Goal: Information Seeking & Learning: Learn about a topic

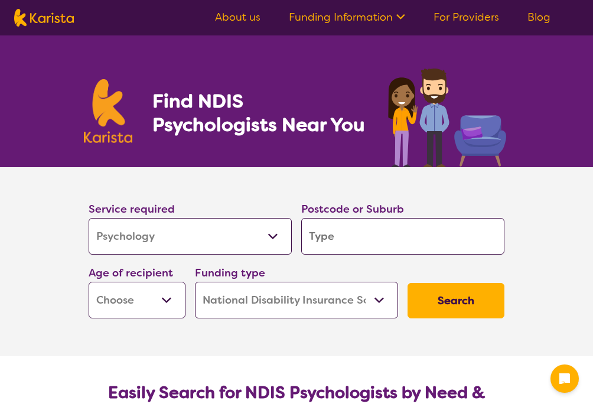
select select "Psychology"
select select "NDIS"
select select "Psychology"
select select "NDIS"
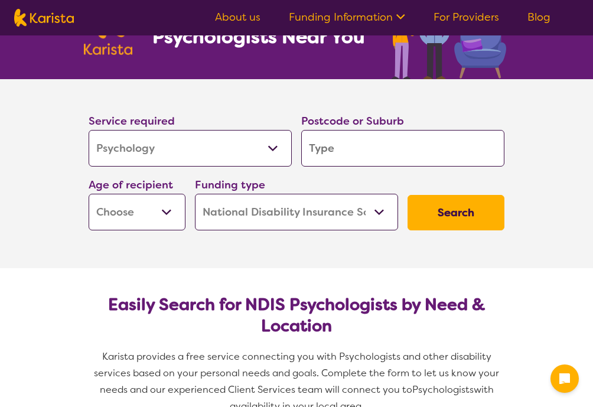
scroll to position [118, 0]
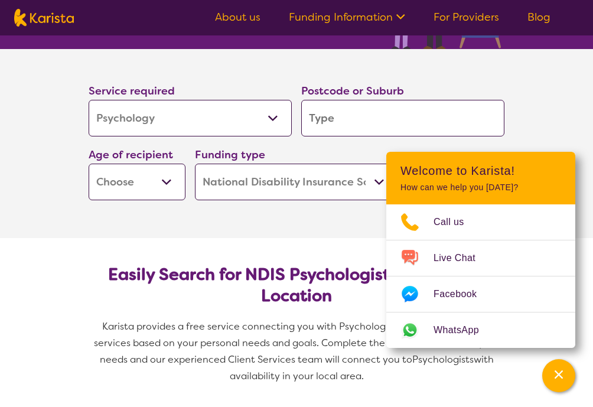
click at [364, 115] on input "search" at bounding box center [402, 118] width 203 height 37
type input "4"
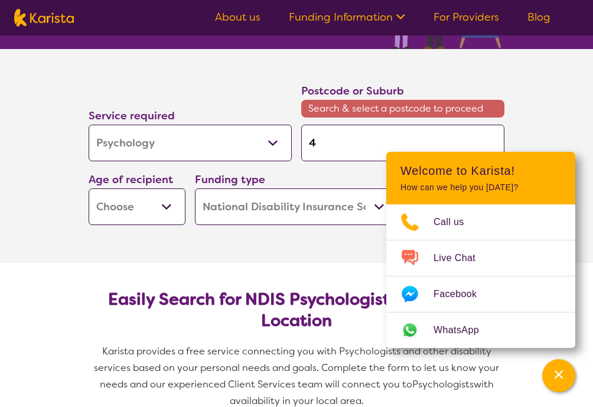
type input "42"
type input "422"
type input "4220"
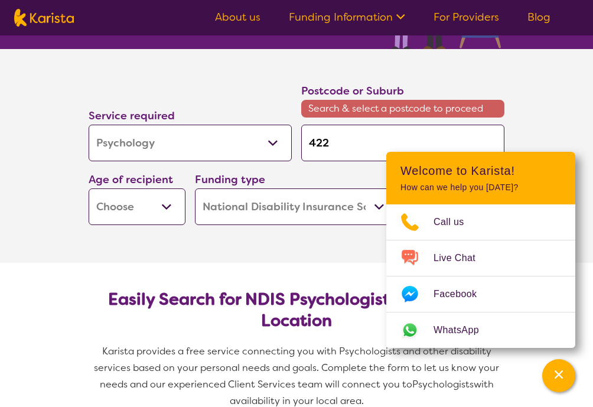
type input "4220"
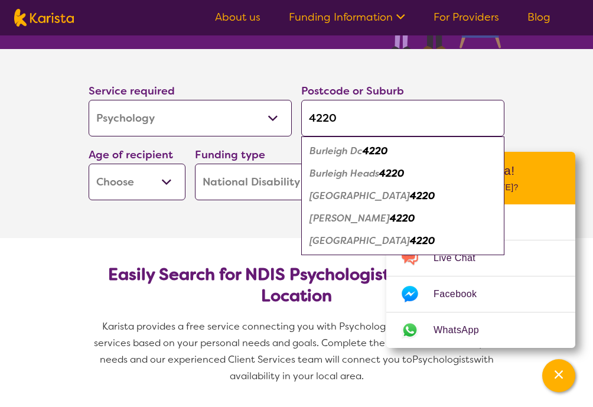
type input "422"
type input "4221"
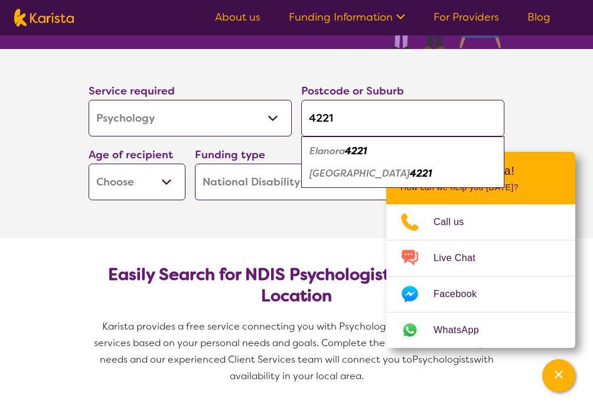
type input "4221"
click at [362, 174] on em "[GEOGRAPHIC_DATA]" at bounding box center [360, 173] width 100 height 12
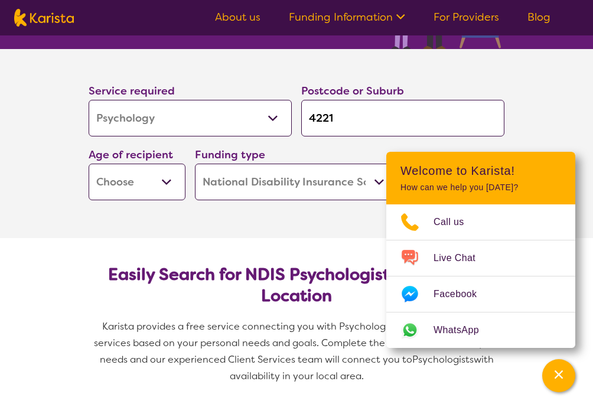
click at [314, 218] on section "Service required Allied Health Assistant Assessment ([MEDICAL_DATA] or [MEDICAL…" at bounding box center [296, 143] width 473 height 189
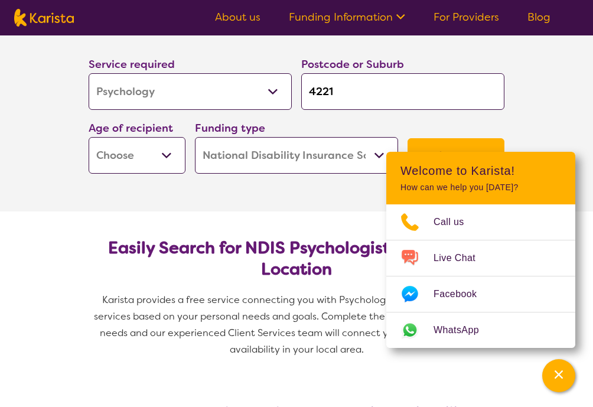
scroll to position [177, 0]
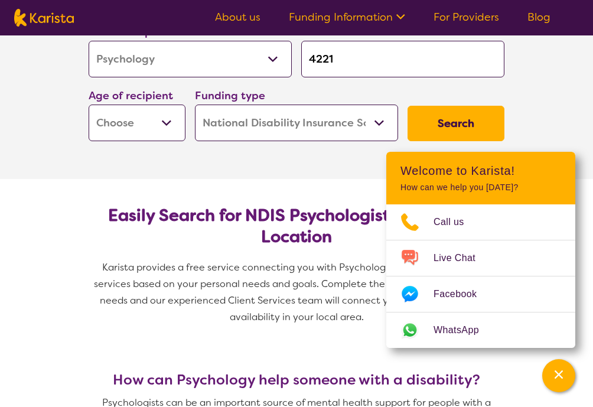
click at [168, 116] on select "Early Childhood - 0 to 9 Child - 10 to 11 Adolescent - 12 to 17 Adult - 18 to 6…" at bounding box center [137, 123] width 97 height 37
select select "AS"
click at [89, 105] on select "Early Childhood - 0 to 9 Child - 10 to 11 Adolescent - 12 to 17 Adult - 18 to 6…" at bounding box center [137, 123] width 97 height 37
select select "AS"
click at [452, 116] on button "Search" at bounding box center [456, 123] width 97 height 35
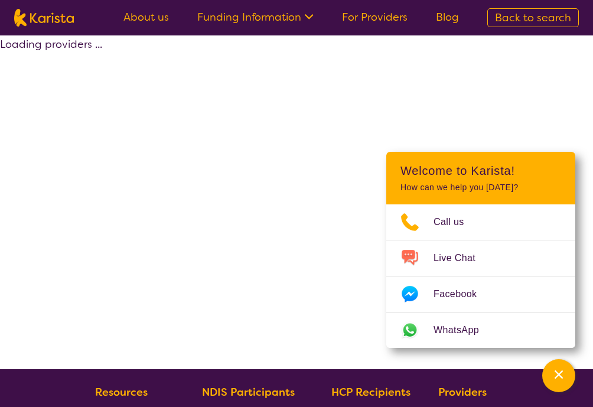
select select "by_score"
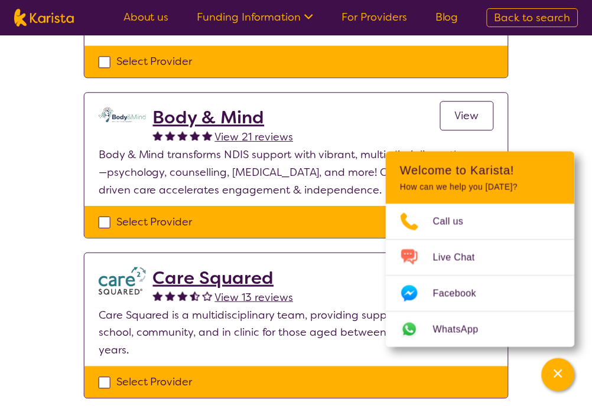
scroll to position [414, 0]
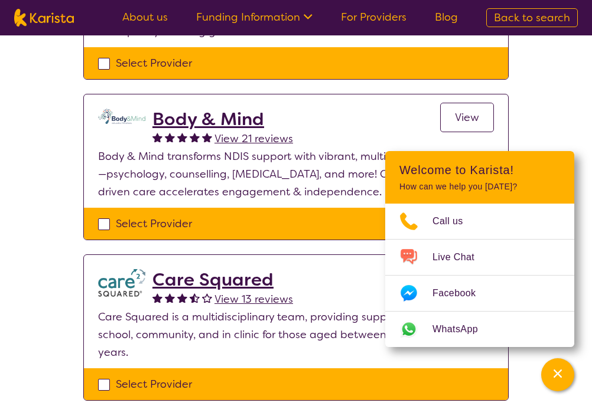
click at [564, 108] on div "Select one or more providers and click the 'NEXT' button to proceed 1 - 4 of 4 …" at bounding box center [296, 33] width 592 height 822
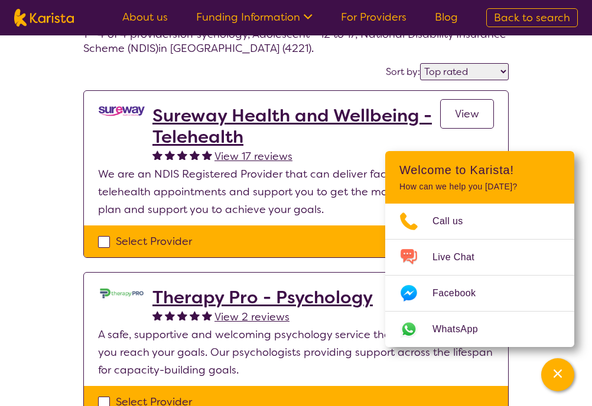
scroll to position [59, 0]
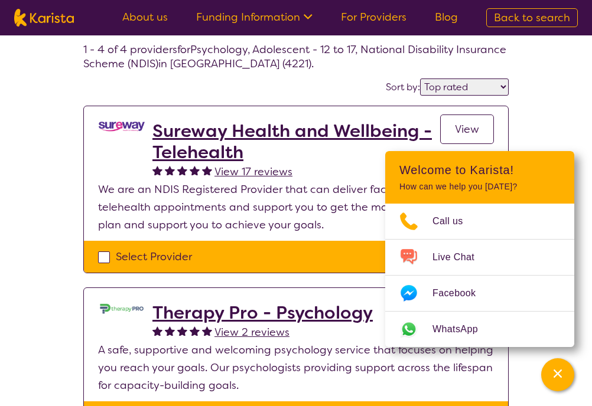
click at [229, 136] on h2 "Sureway Health and Wellbeing - Telehealth" at bounding box center [296, 142] width 288 height 43
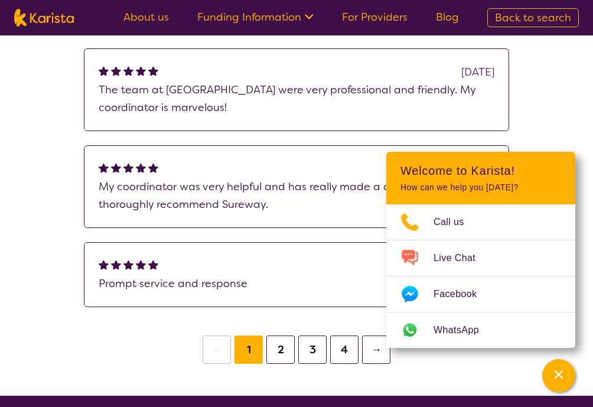
scroll to position [1182, 0]
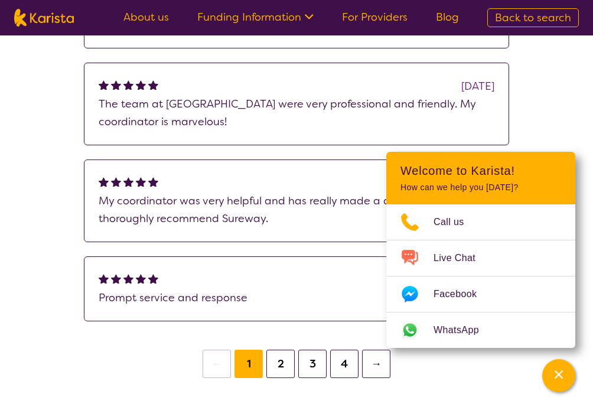
click at [312, 18] on icon at bounding box center [309, 16] width 9 height 5
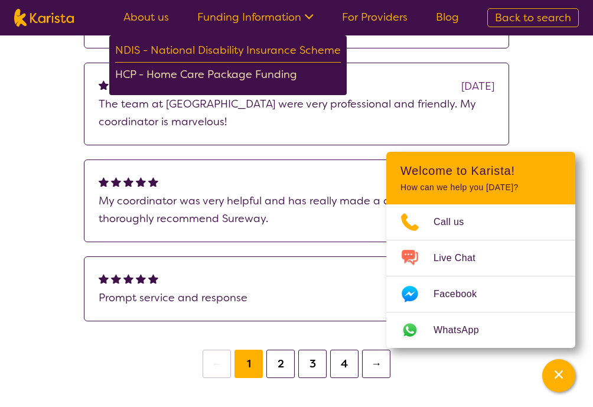
click at [264, 74] on div "HCP - Home Care Package Funding" at bounding box center [228, 76] width 226 height 21
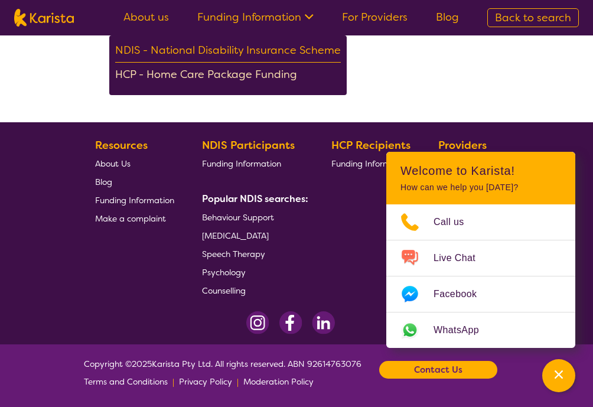
scroll to position [39, 0]
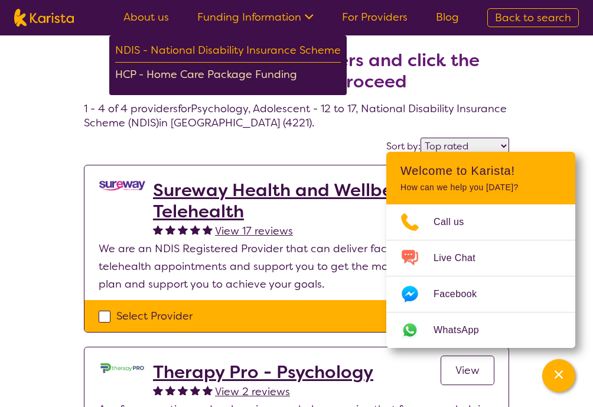
select select "Psychology"
select select "AS"
select select "NDIS"
select select "Psychology"
select select "AS"
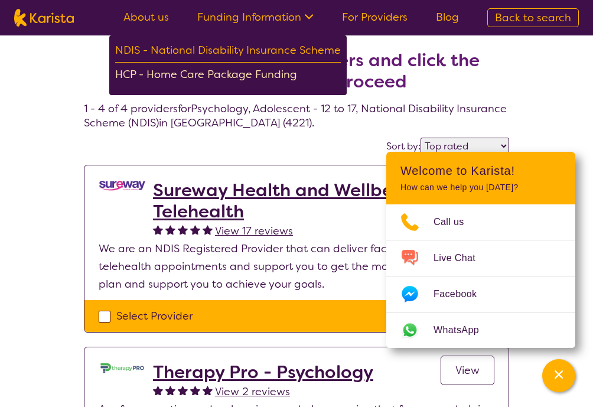
select select "NDIS"
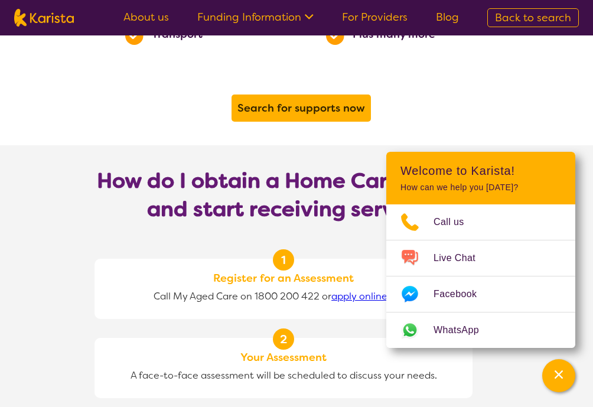
scroll to position [945, 0]
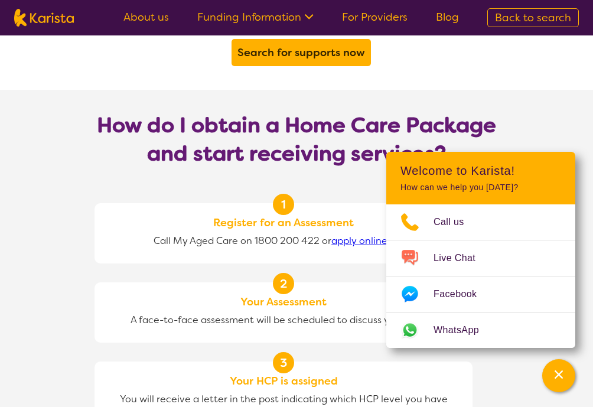
click at [313, 15] on icon at bounding box center [307, 15] width 12 height 12
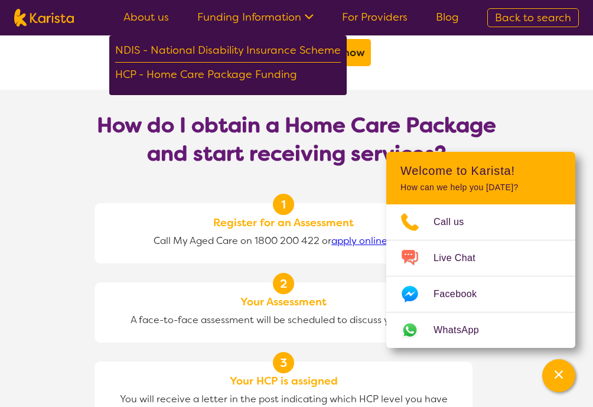
click at [313, 15] on icon at bounding box center [307, 15] width 12 height 12
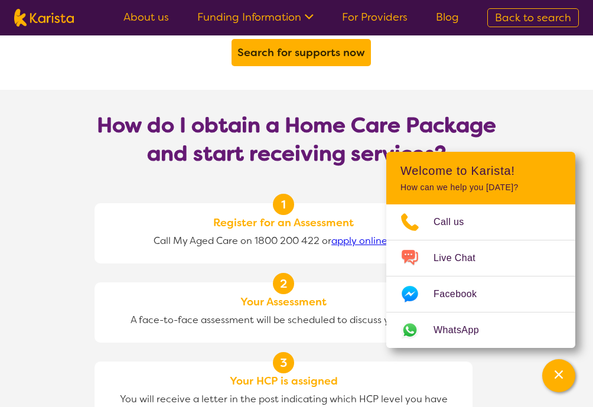
click at [304, 12] on icon at bounding box center [307, 15] width 12 height 12
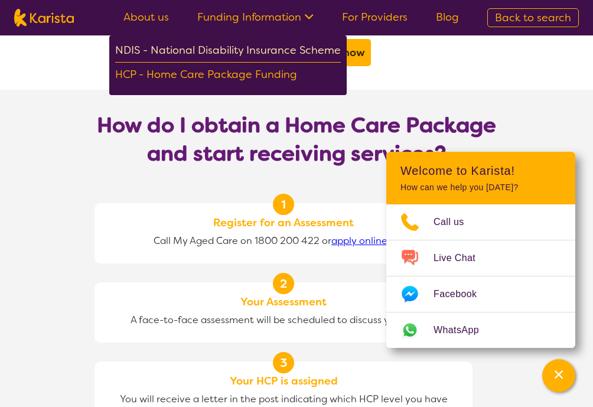
click at [266, 49] on div "NDIS - National Disability Insurance Scheme" at bounding box center [228, 51] width 226 height 21
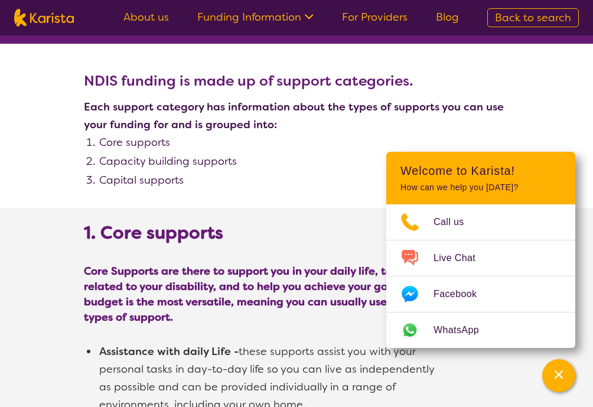
scroll to position [591, 0]
